Goal: Navigation & Orientation: Find specific page/section

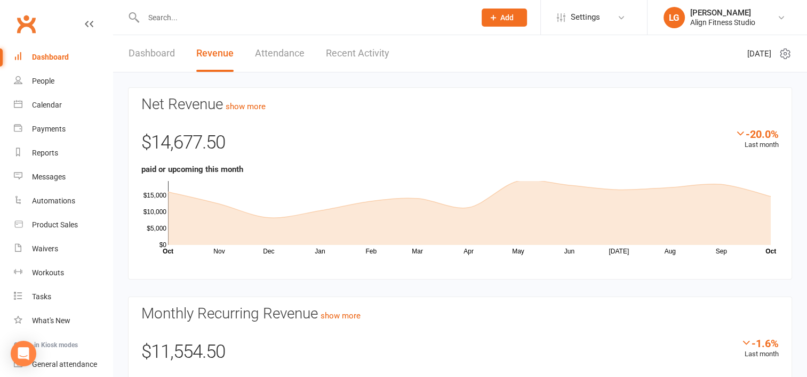
click at [354, 56] on link "Recent Activity" at bounding box center [357, 53] width 63 height 37
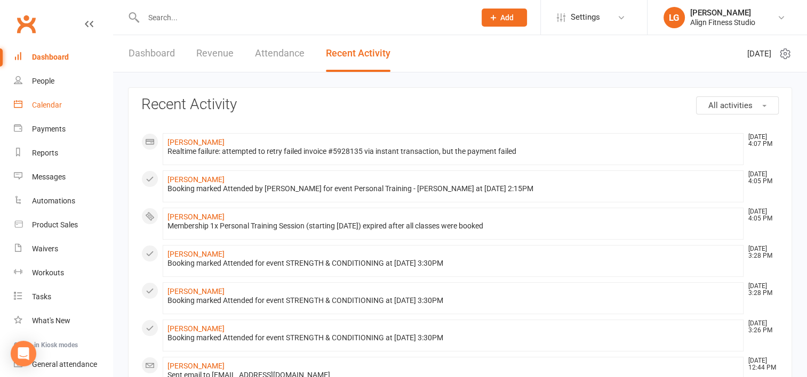
click at [51, 104] on div "Calendar" at bounding box center [47, 105] width 30 height 9
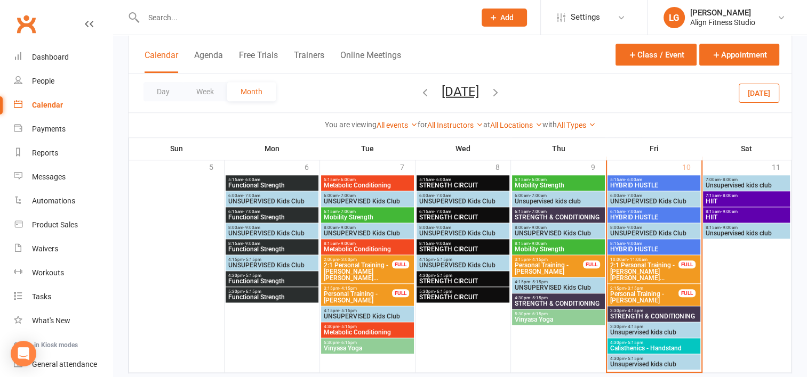
scroll to position [1114, 0]
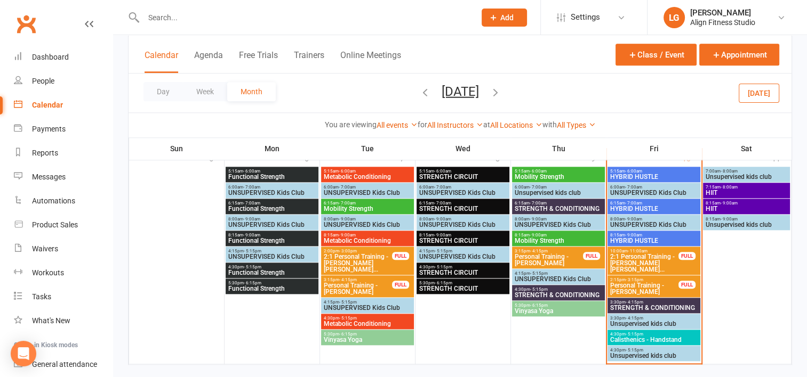
click at [646, 342] on span "Calisthenics - Handstand" at bounding box center [653, 340] width 88 height 6
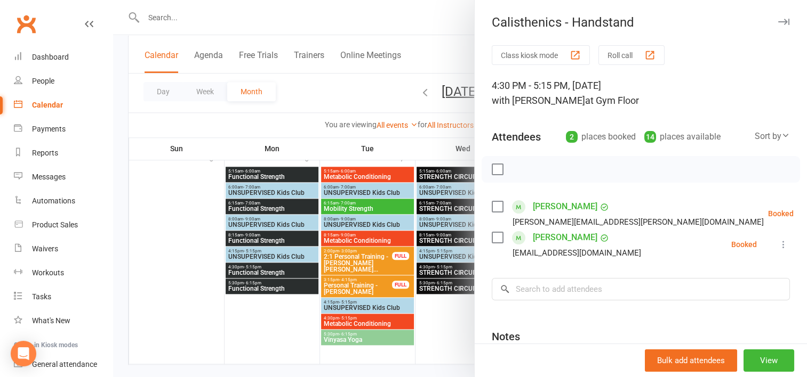
click at [448, 345] on div at bounding box center [460, 188] width 694 height 377
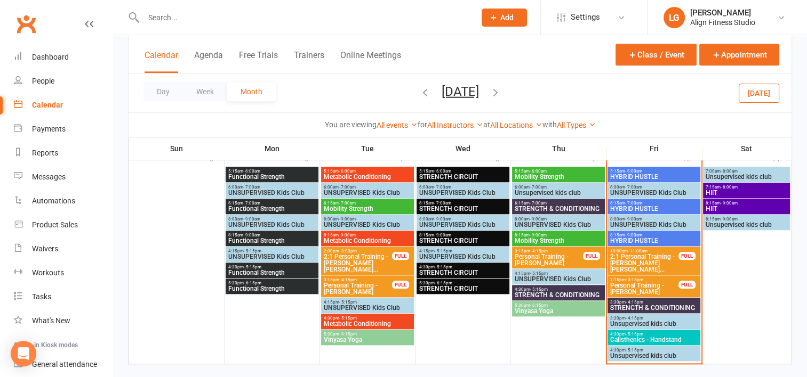
click at [634, 307] on span "STRENGTH & CONDITIONING" at bounding box center [653, 308] width 88 height 6
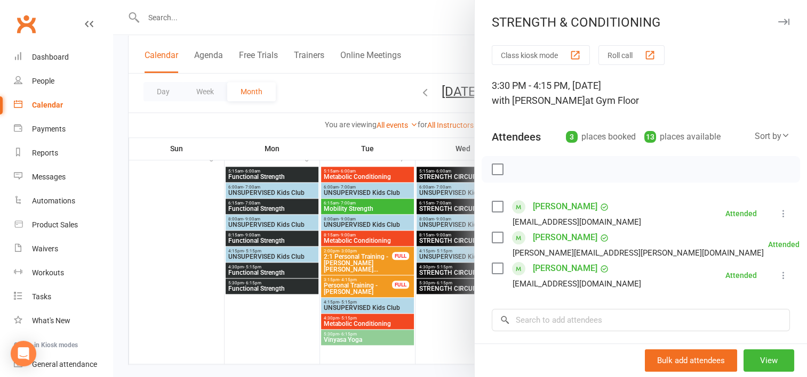
click at [450, 316] on div at bounding box center [460, 188] width 694 height 377
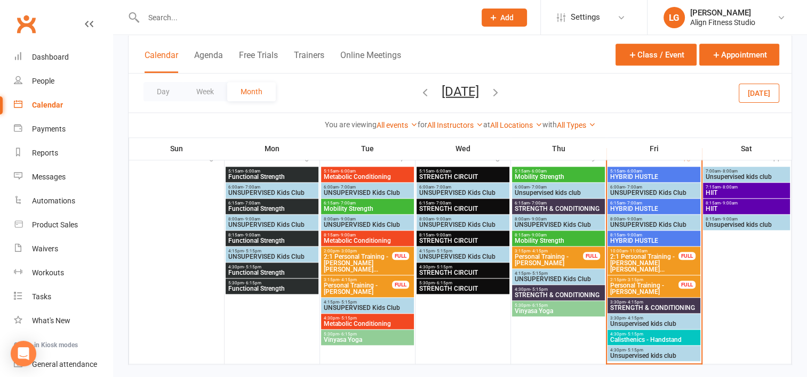
click at [649, 239] on span "HYBRID HUSTLE" at bounding box center [653, 241] width 88 height 6
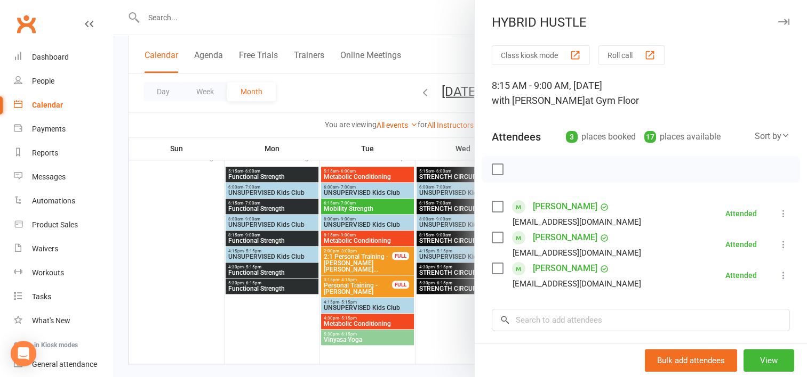
click at [447, 333] on div at bounding box center [460, 188] width 694 height 377
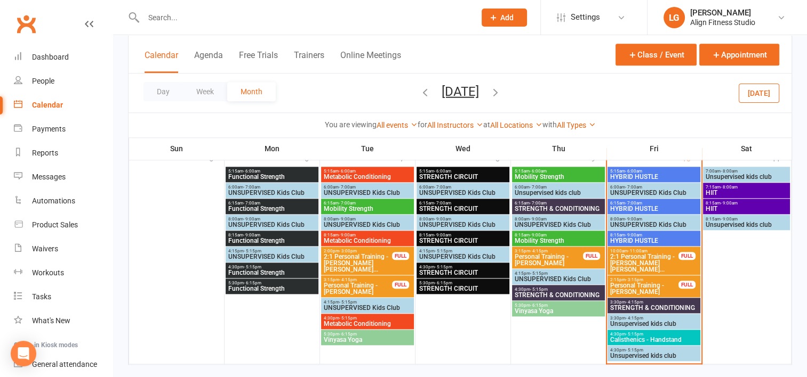
click at [633, 206] on span "HYBRID HUSTLE" at bounding box center [653, 209] width 88 height 6
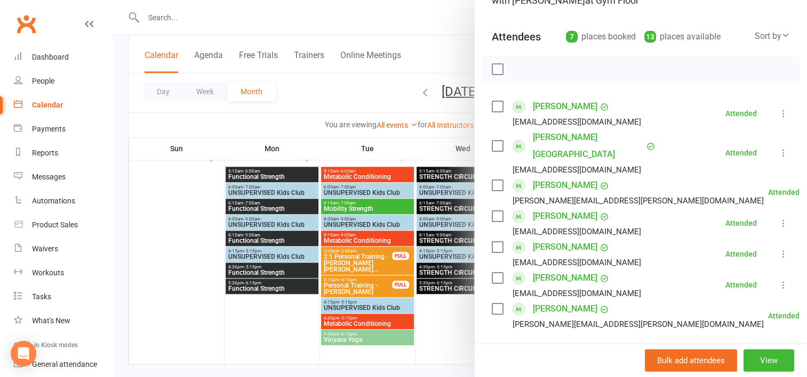
scroll to position [84, 0]
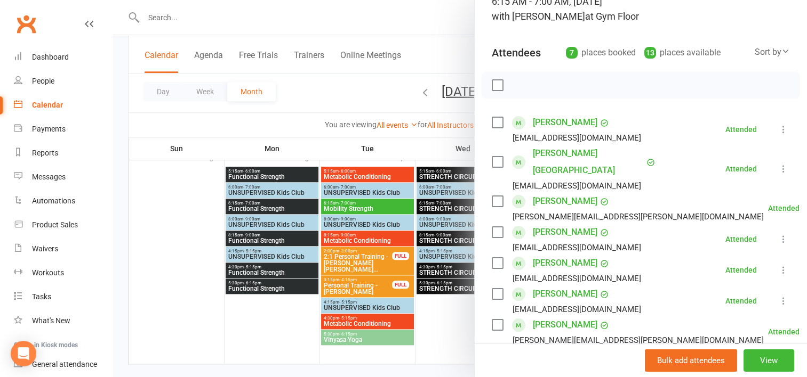
click at [459, 320] on div at bounding box center [460, 188] width 694 height 377
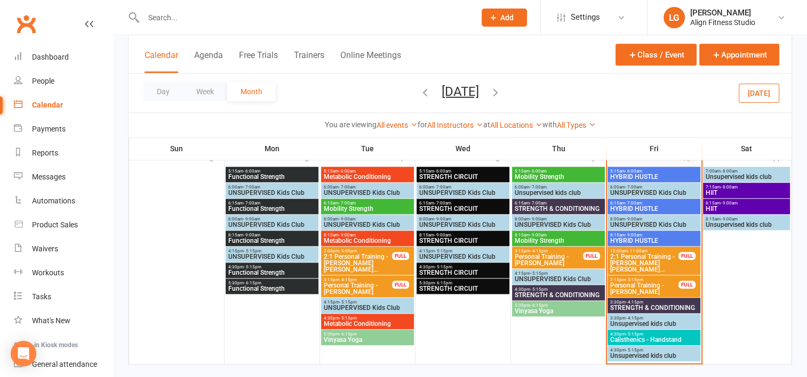
click at [644, 167] on div at bounding box center [654, 265] width 94 height 197
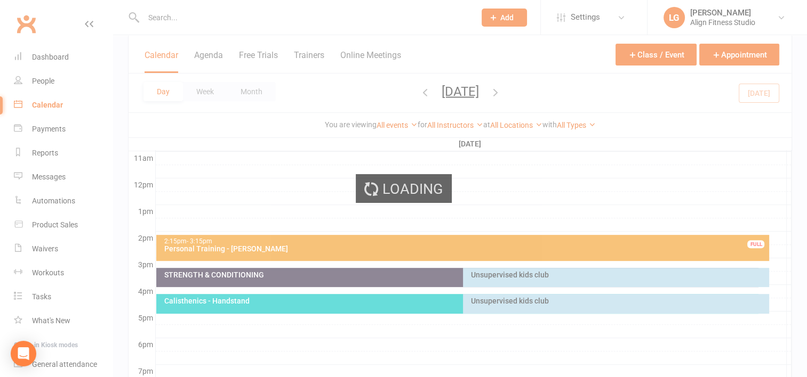
scroll to position [0, 0]
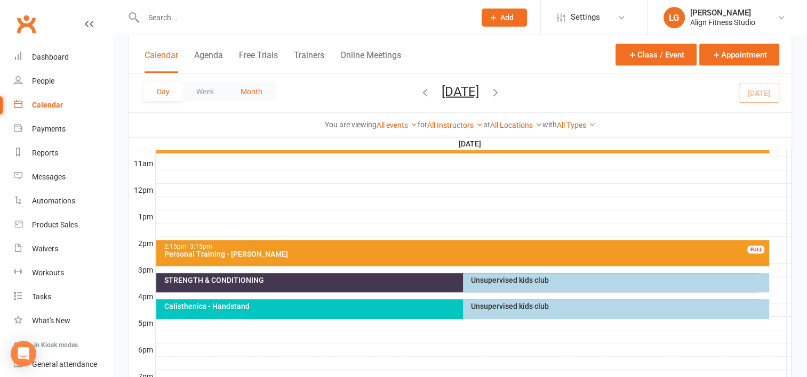
click at [254, 92] on button "Month" at bounding box center [251, 91] width 49 height 19
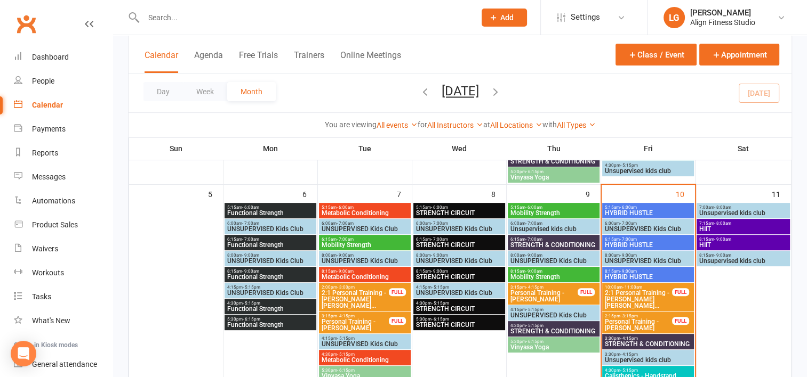
scroll to position [223, 0]
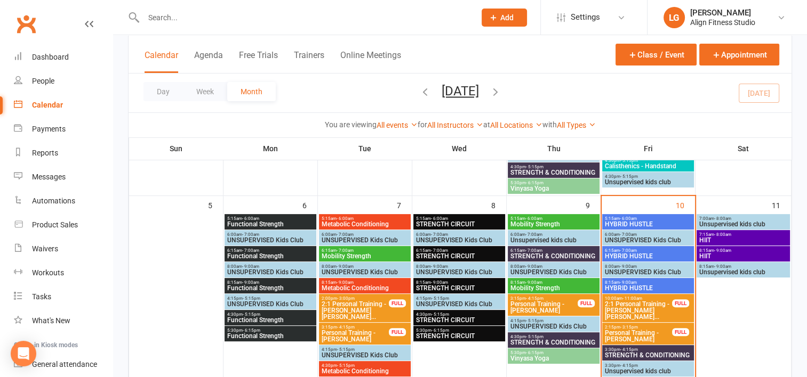
click at [713, 239] on span "HIIT" at bounding box center [743, 240] width 90 height 6
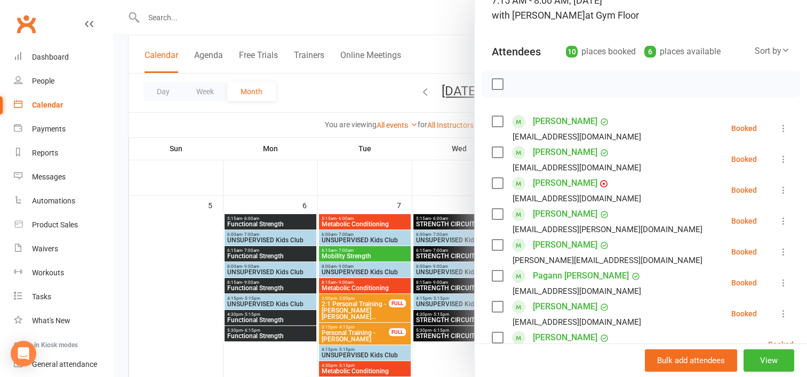
scroll to position [86, 0]
click at [408, 118] on div at bounding box center [460, 188] width 694 height 377
